Goal: Task Accomplishment & Management: Manage account settings

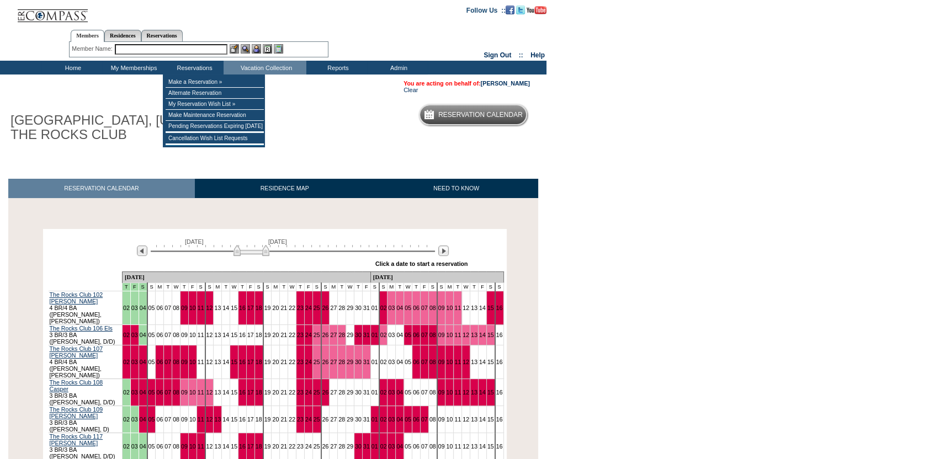
click at [202, 46] on input "text" at bounding box center [171, 49] width 113 height 10
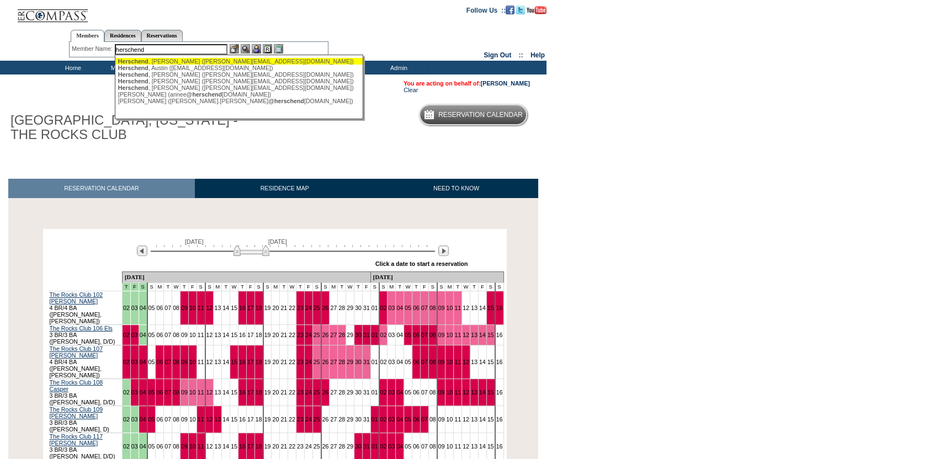
click at [174, 62] on div "[PERSON_NAME] ([PERSON_NAME][EMAIL_ADDRESS][DOMAIN_NAME])" at bounding box center [239, 61] width 243 height 7
type input "[PERSON_NAME] ([PERSON_NAME][EMAIL_ADDRESS][DOMAIN_NAME])"
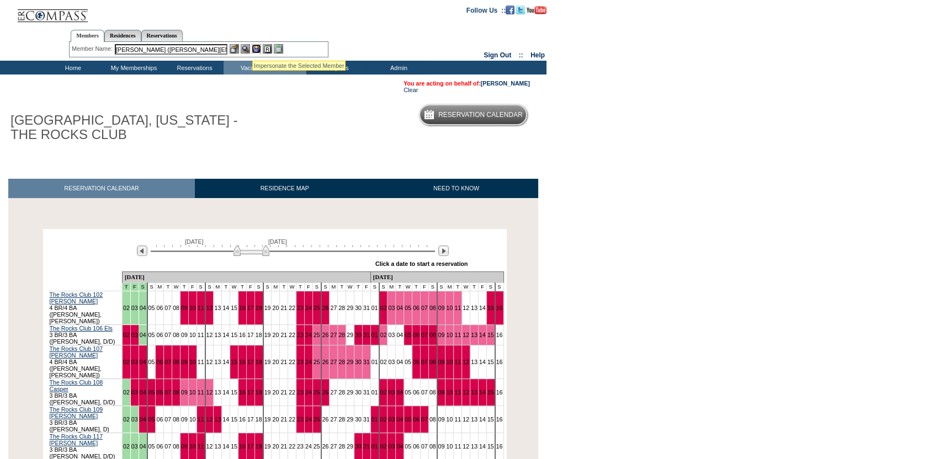
click at [252, 47] on img at bounding box center [256, 48] width 9 height 9
click at [247, 49] on img at bounding box center [245, 48] width 9 height 9
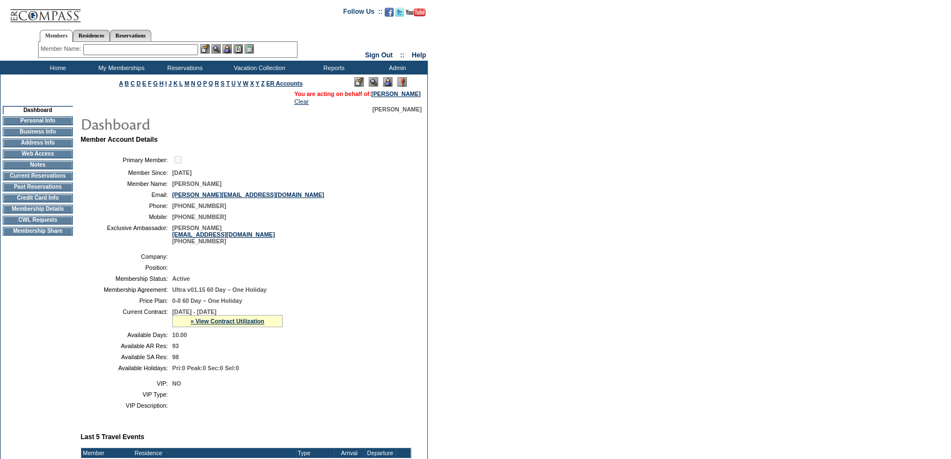
click at [62, 223] on td "CWL Requests" at bounding box center [38, 220] width 70 height 9
